Goal: Navigation & Orientation: Find specific page/section

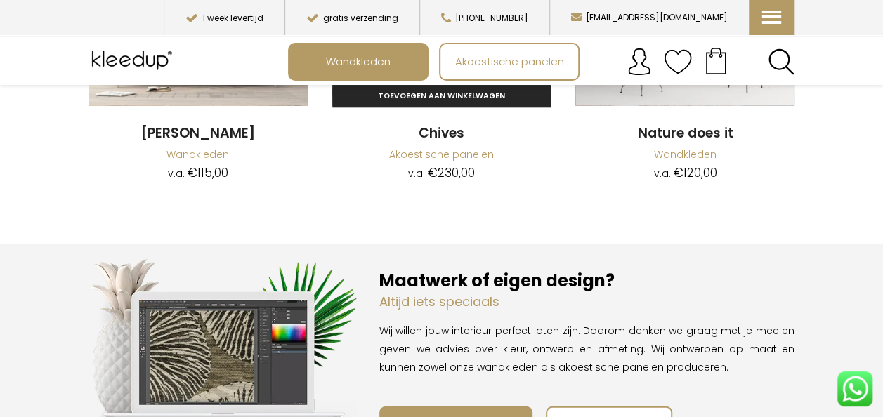
scroll to position [1475, 0]
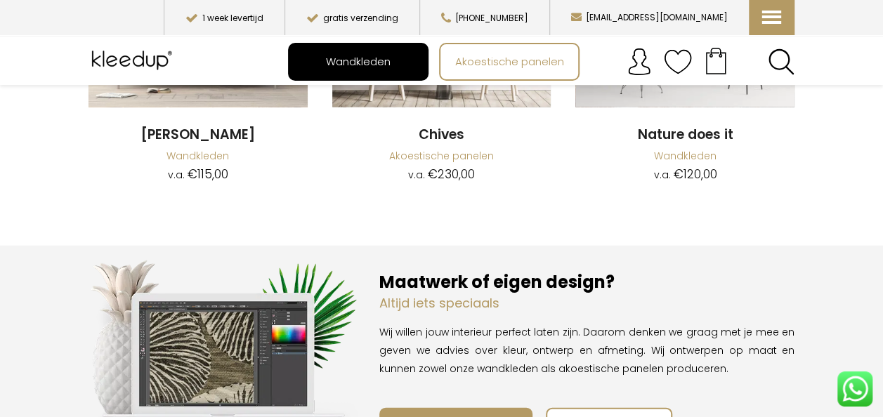
click at [364, 63] on span "Wandkleden" at bounding box center [358, 61] width 80 height 27
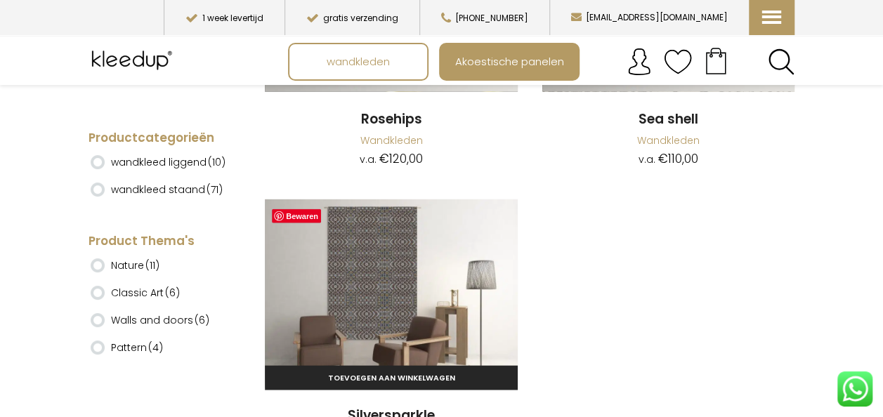
scroll to position [12364, 0]
